Goal: Task Accomplishment & Management: Manage account settings

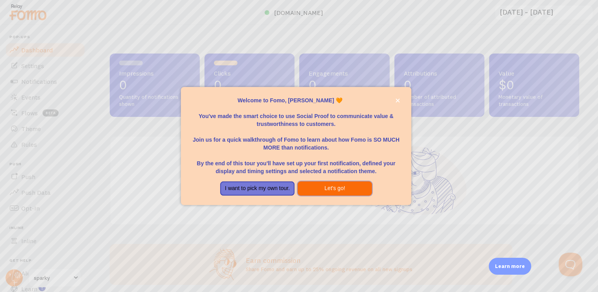
click at [316, 187] on button "Let's go!" at bounding box center [335, 188] width 74 height 14
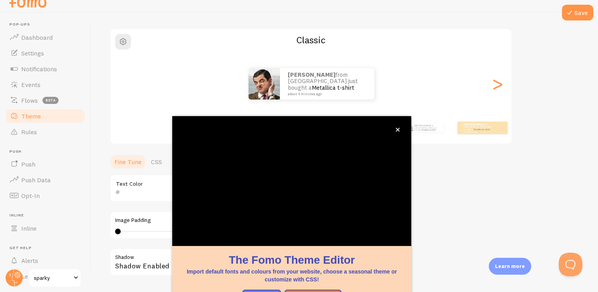
scroll to position [65, 0]
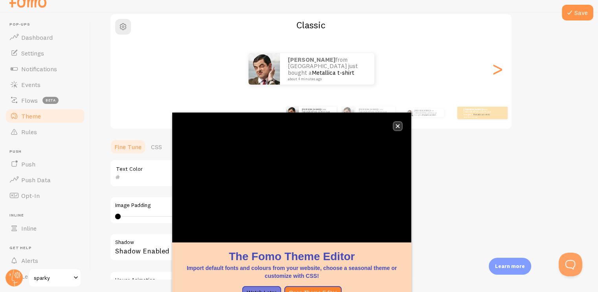
click at [397, 125] on icon "close," at bounding box center [398, 126] width 4 height 4
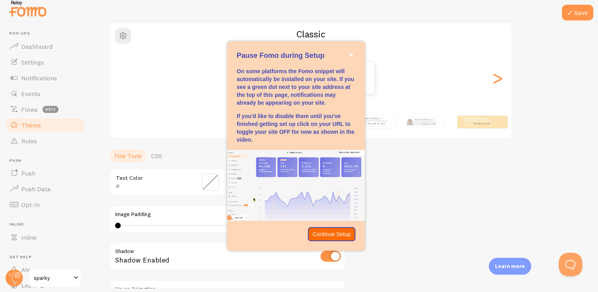
scroll to position [25, 0]
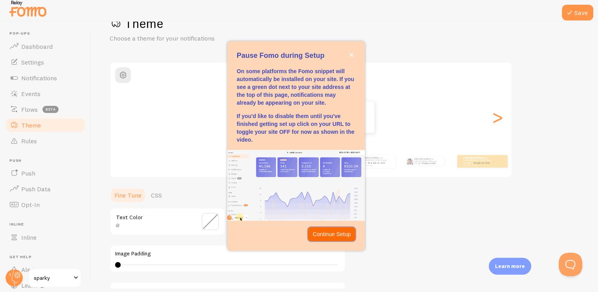
click at [338, 234] on p "Continue Setup" at bounding box center [332, 234] width 38 height 8
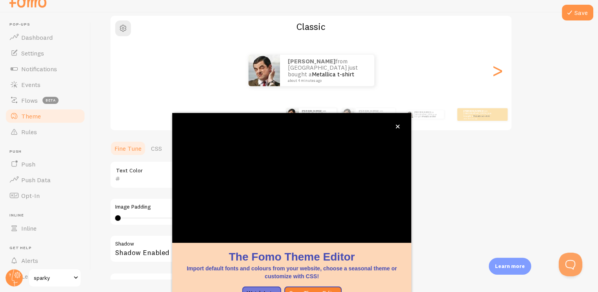
scroll to position [65, 0]
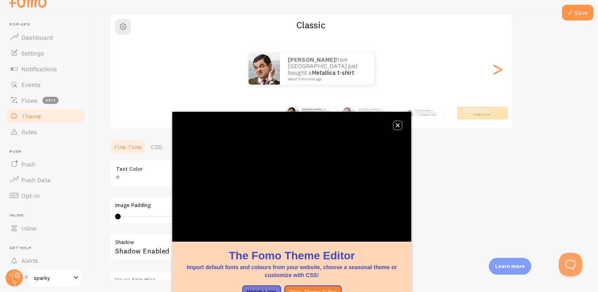
click at [396, 124] on icon "close," at bounding box center [398, 125] width 4 height 4
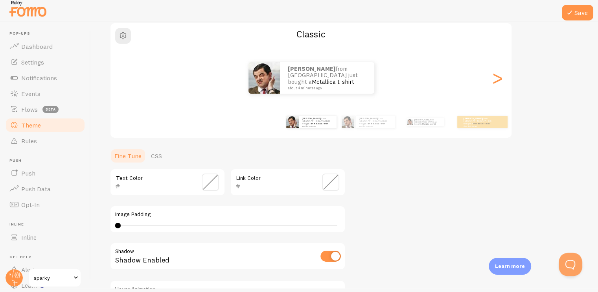
scroll to position [0, 0]
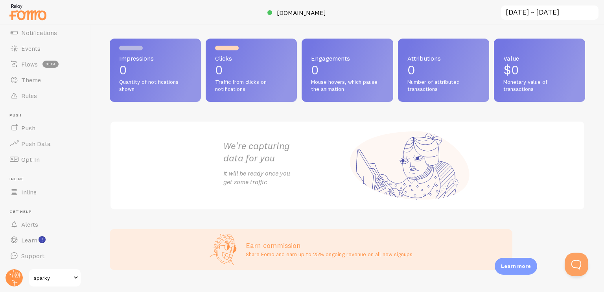
scroll to position [30, 0]
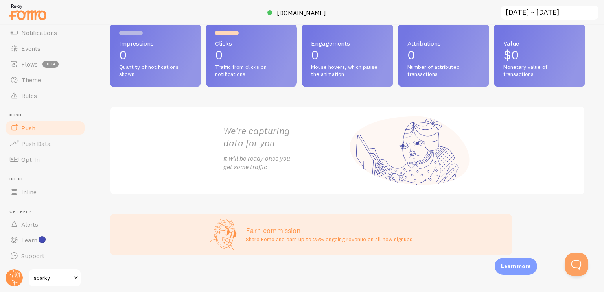
click at [50, 134] on link "Push" at bounding box center [45, 128] width 81 height 16
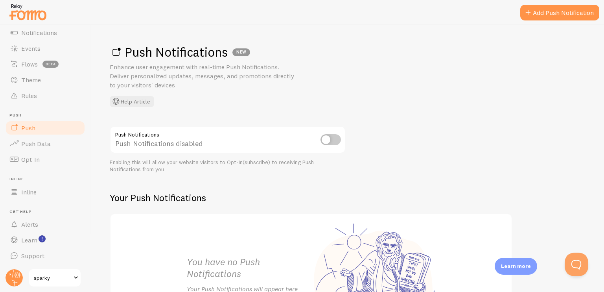
click at [325, 138] on input "checkbox" at bounding box center [331, 139] width 20 height 11
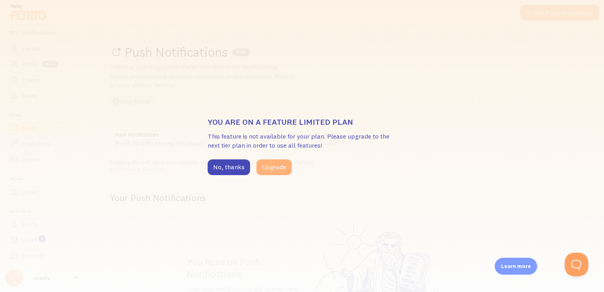
click at [279, 165] on button "Upgrade" at bounding box center [273, 167] width 35 height 16
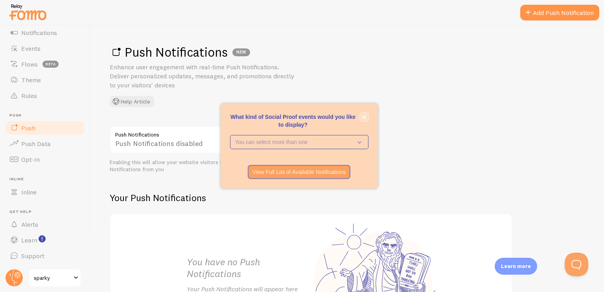
click at [366, 117] on icon "close," at bounding box center [364, 117] width 4 height 4
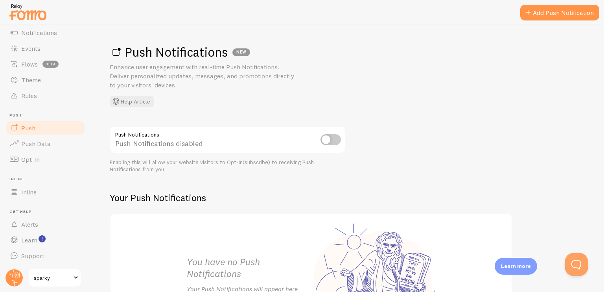
click at [328, 141] on input "checkbox" at bounding box center [331, 139] width 20 height 11
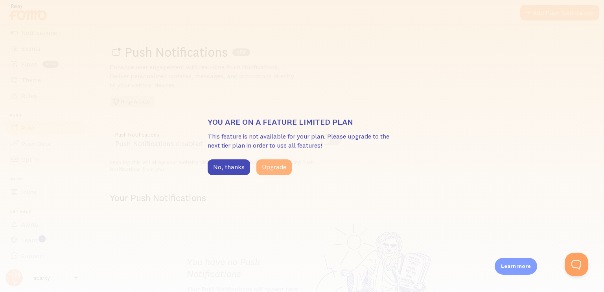
click at [271, 166] on button "Upgrade" at bounding box center [273, 167] width 35 height 16
